Goal: Information Seeking & Learning: Learn about a topic

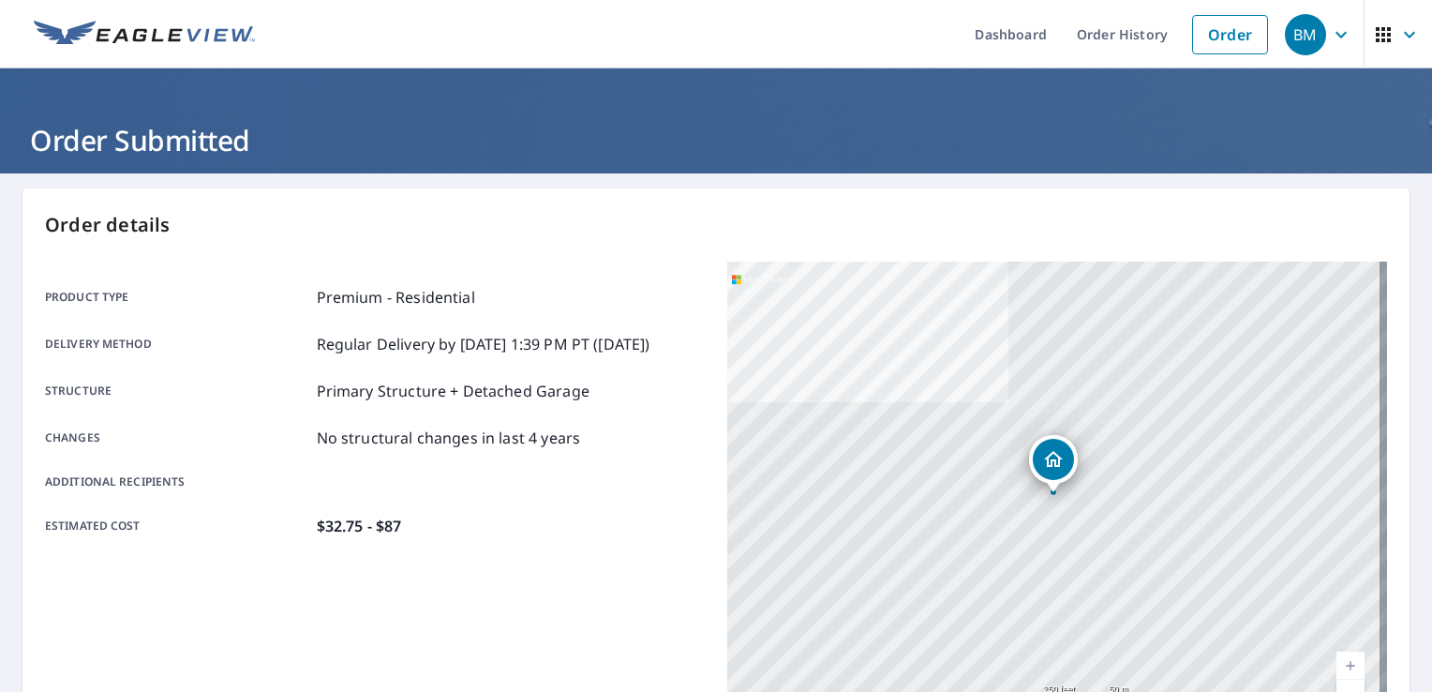
click at [1124, 22] on link "Order History" at bounding box center [1122, 34] width 121 height 68
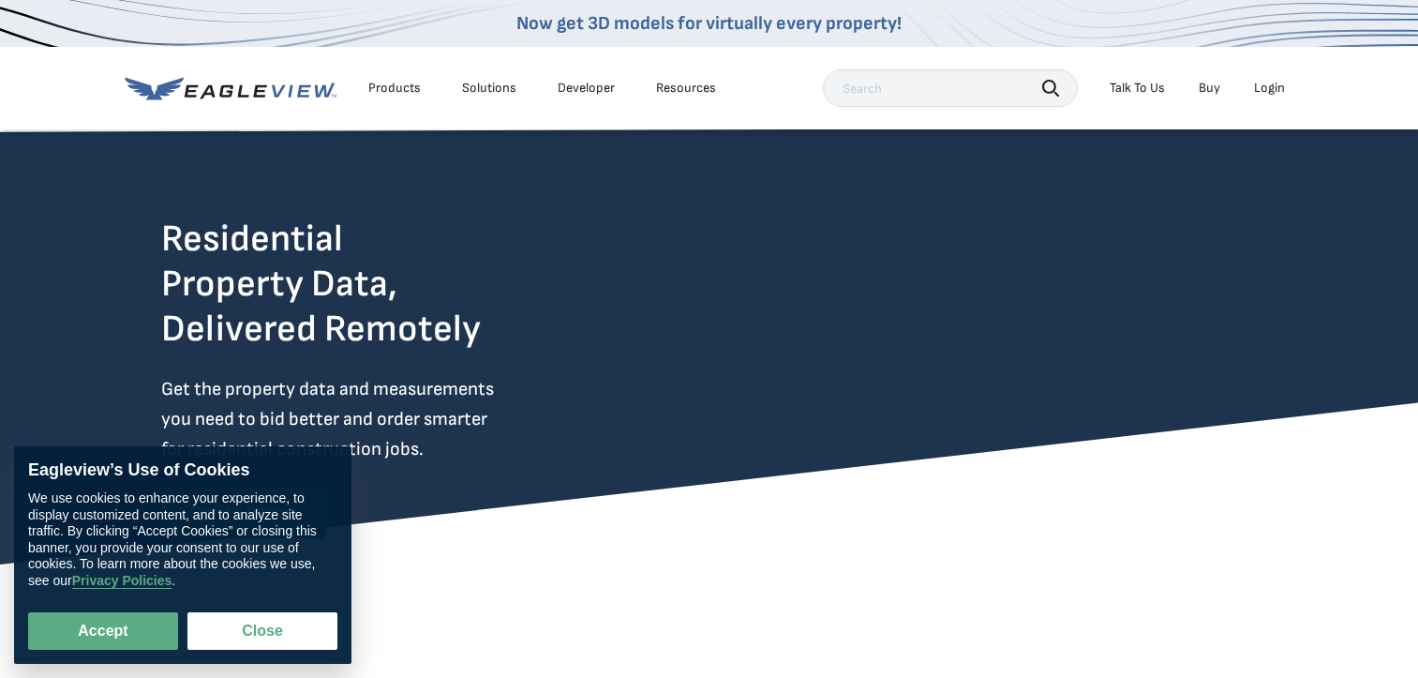
click at [290, 614] on button "Close" at bounding box center [262, 630] width 150 height 37
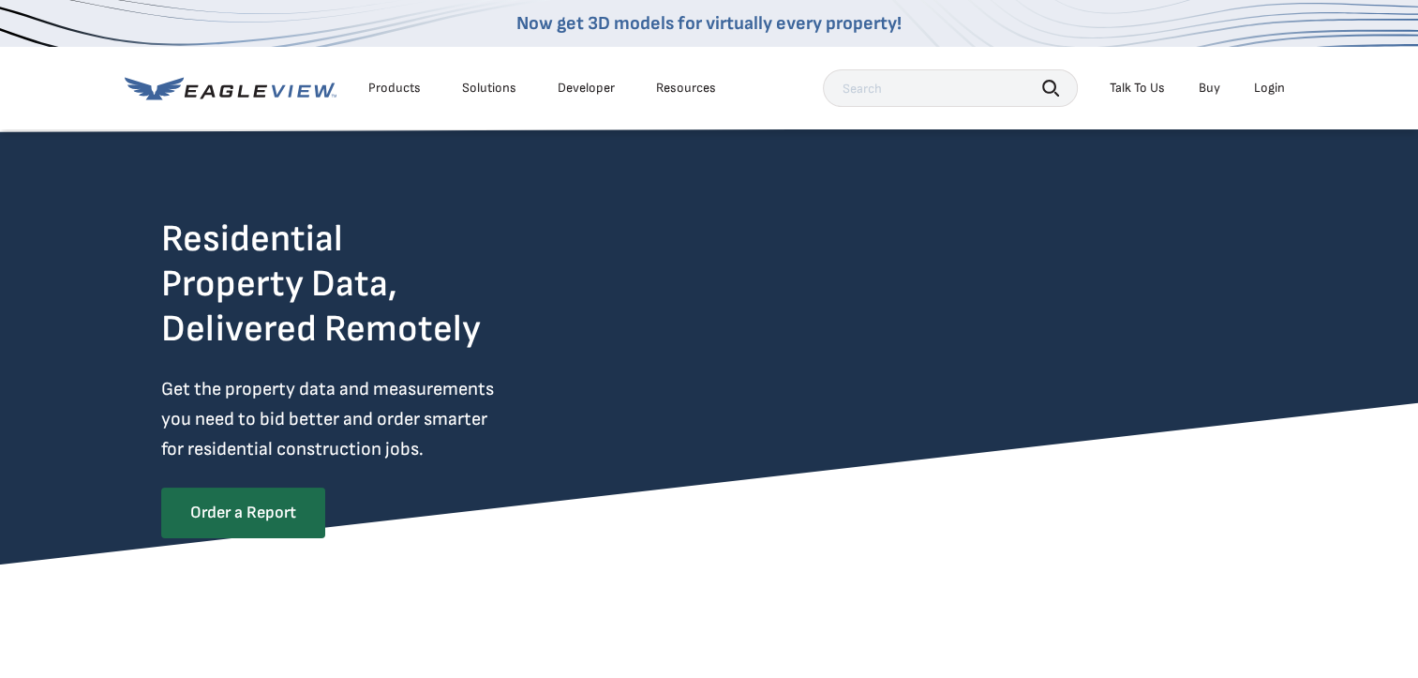
click at [382, 92] on div "Products" at bounding box center [394, 88] width 52 height 17
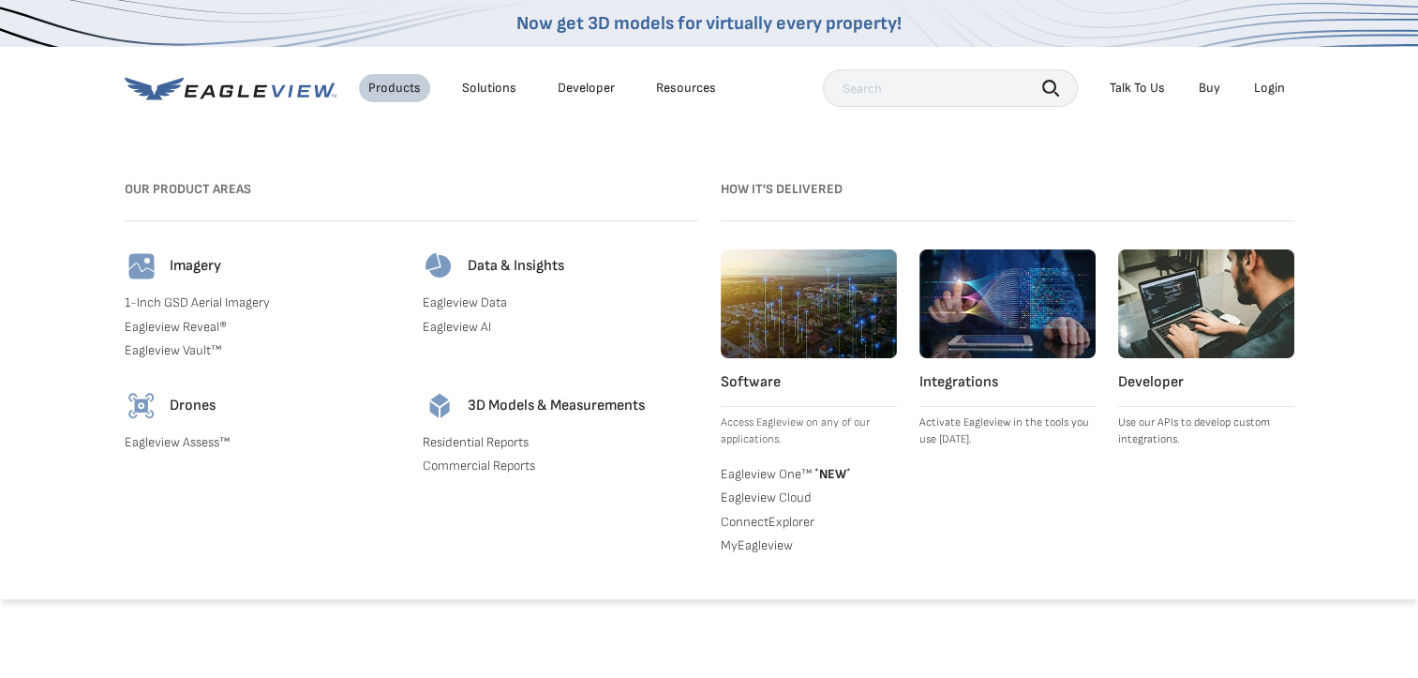
click at [500, 447] on link "Residential Reports" at bounding box center [561, 442] width 276 height 17
